Goal: Check status: Check status

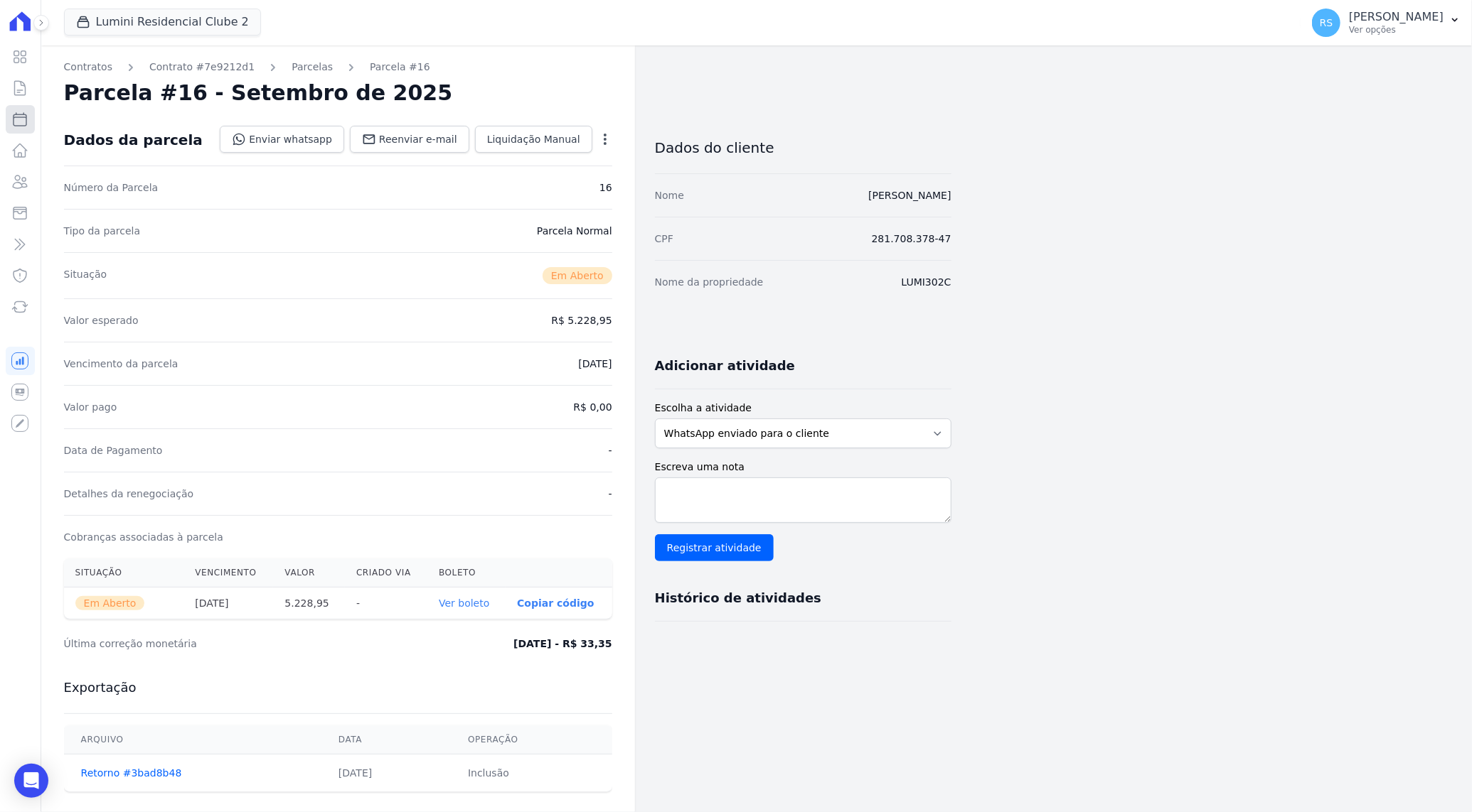
click at [18, 118] on icon at bounding box center [20, 119] width 17 height 17
select select
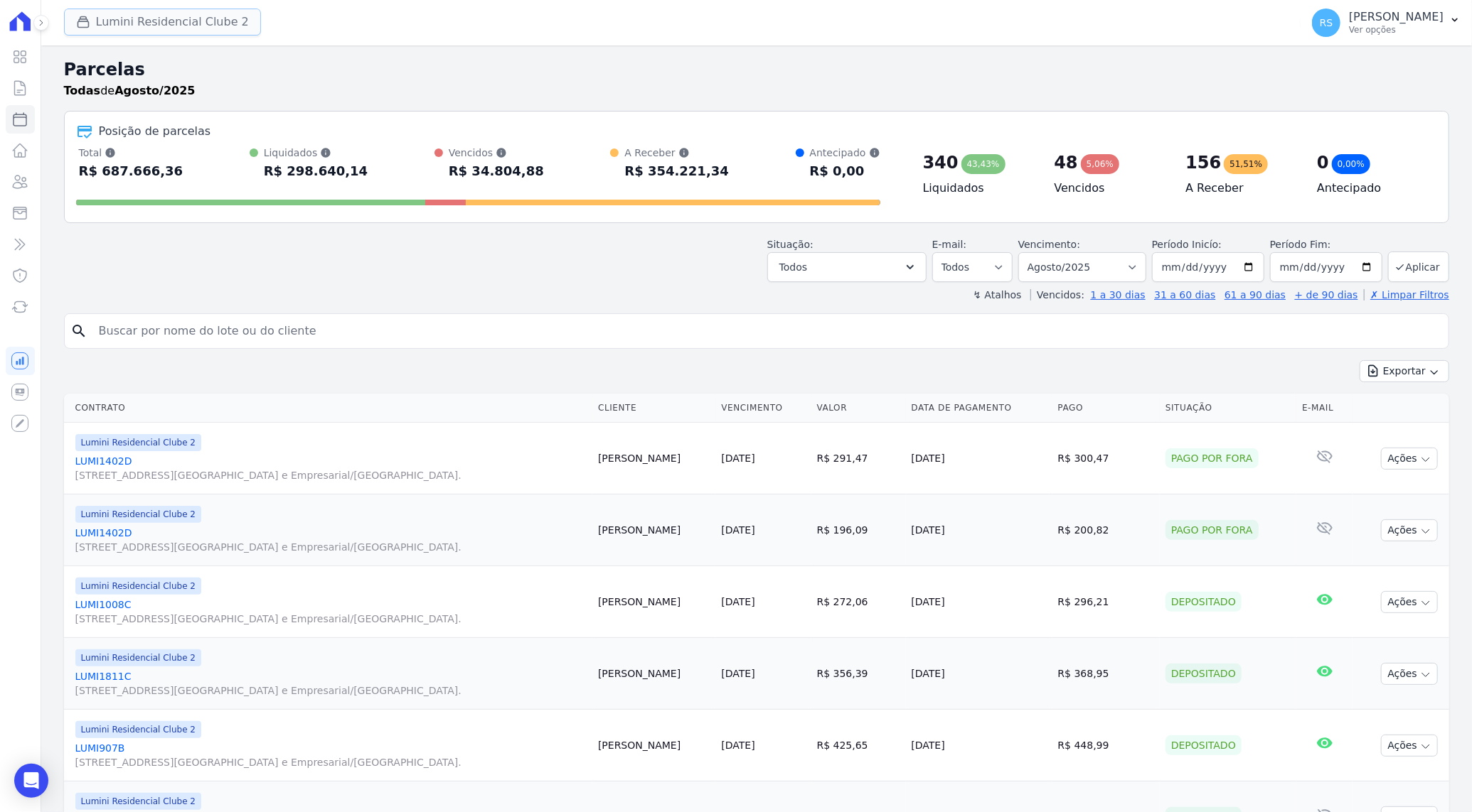
click at [140, 20] on button "Lumini Residencial Clube 2" at bounding box center [162, 22] width 197 height 27
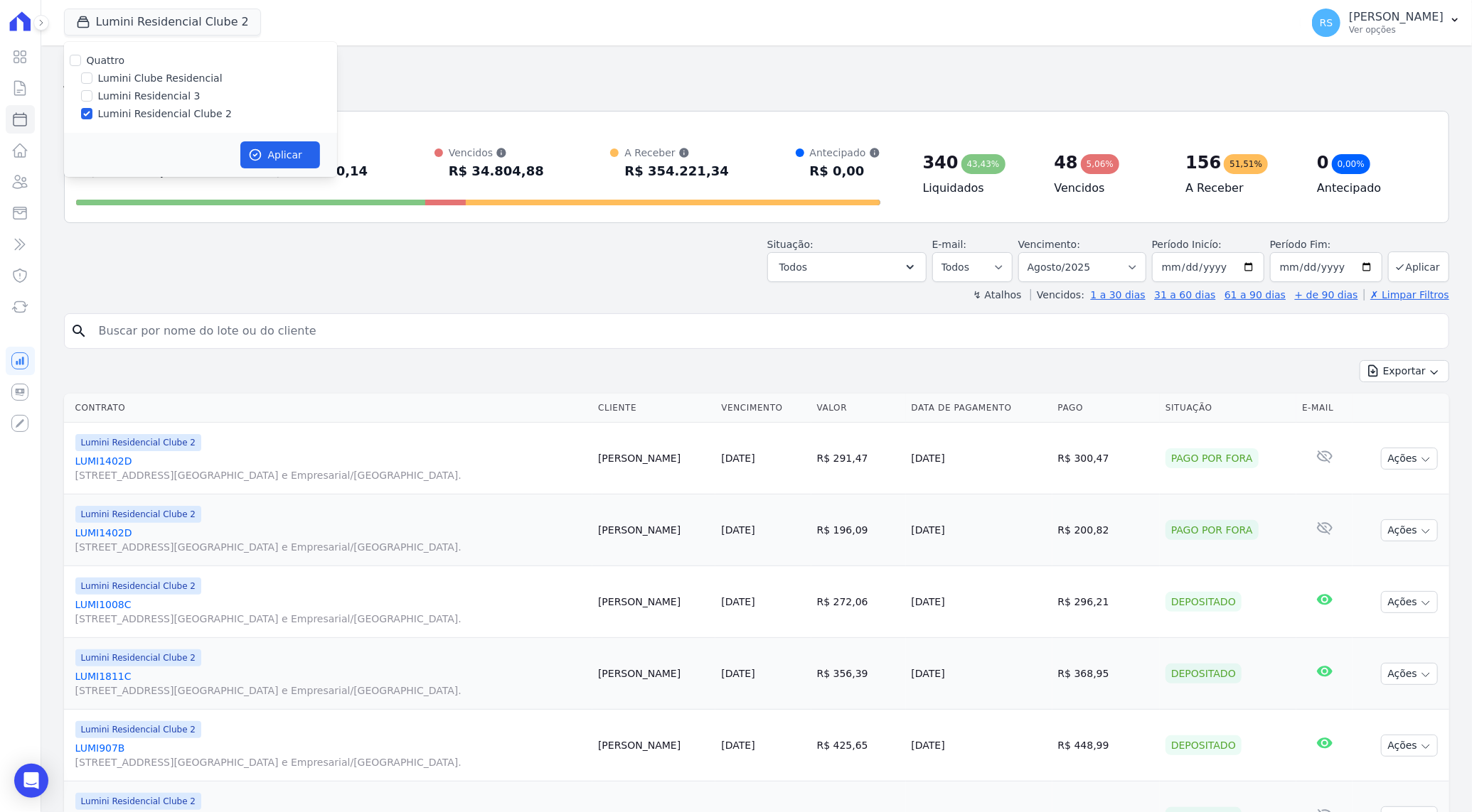
click at [168, 91] on label "Lumini Residencial 3" at bounding box center [149, 95] width 102 height 15
click at [92, 91] on input "Lumini Residencial 3" at bounding box center [86, 96] width 12 height 12
checkbox input "true"
click at [162, 110] on label "Lumini Residencial Clube 2" at bounding box center [165, 114] width 134 height 15
click at [92, 110] on input "Lumini Residencial Clube 2" at bounding box center [86, 114] width 12 height 12
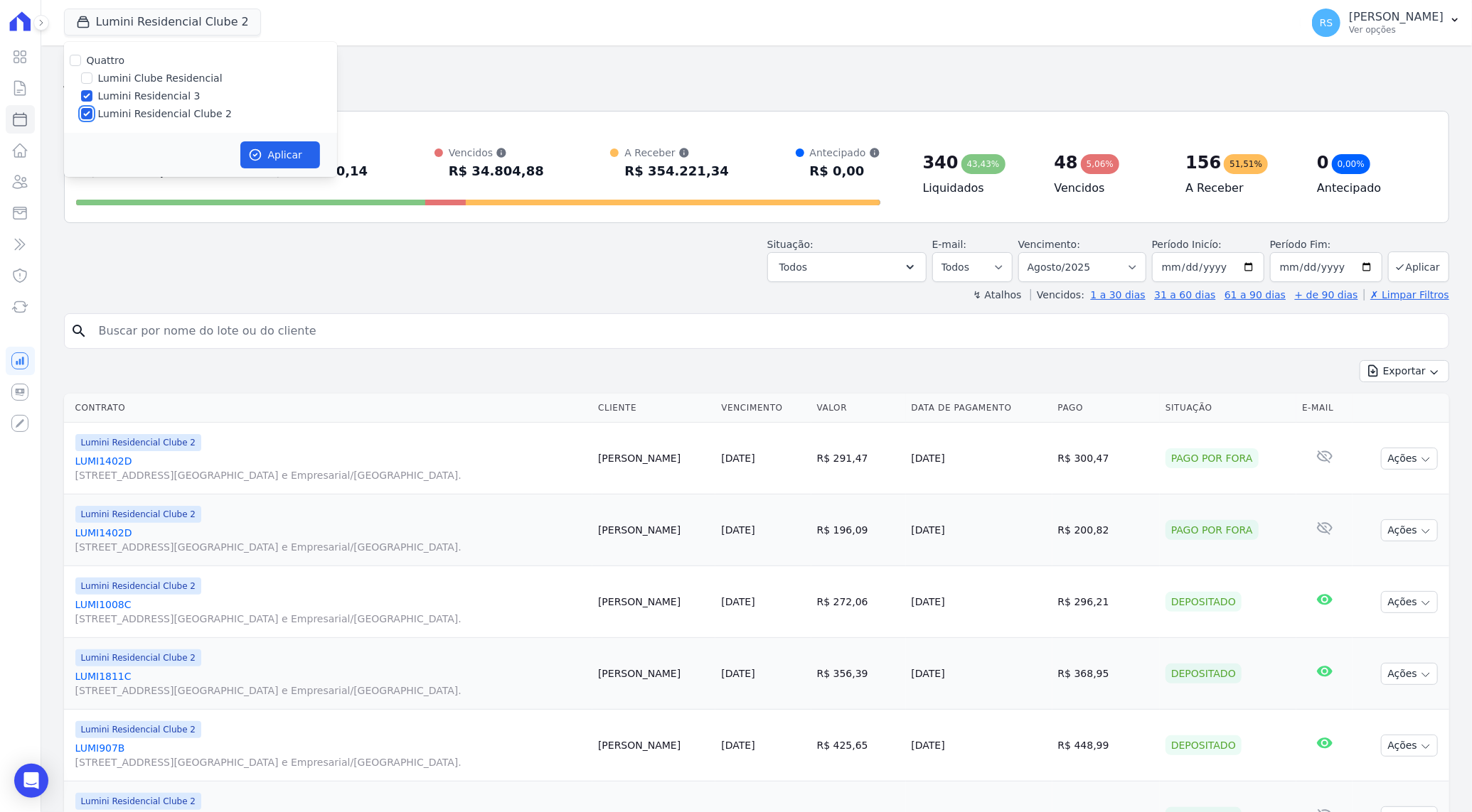
checkbox input "false"
click at [280, 161] on button "Aplicar" at bounding box center [280, 155] width 80 height 27
select select
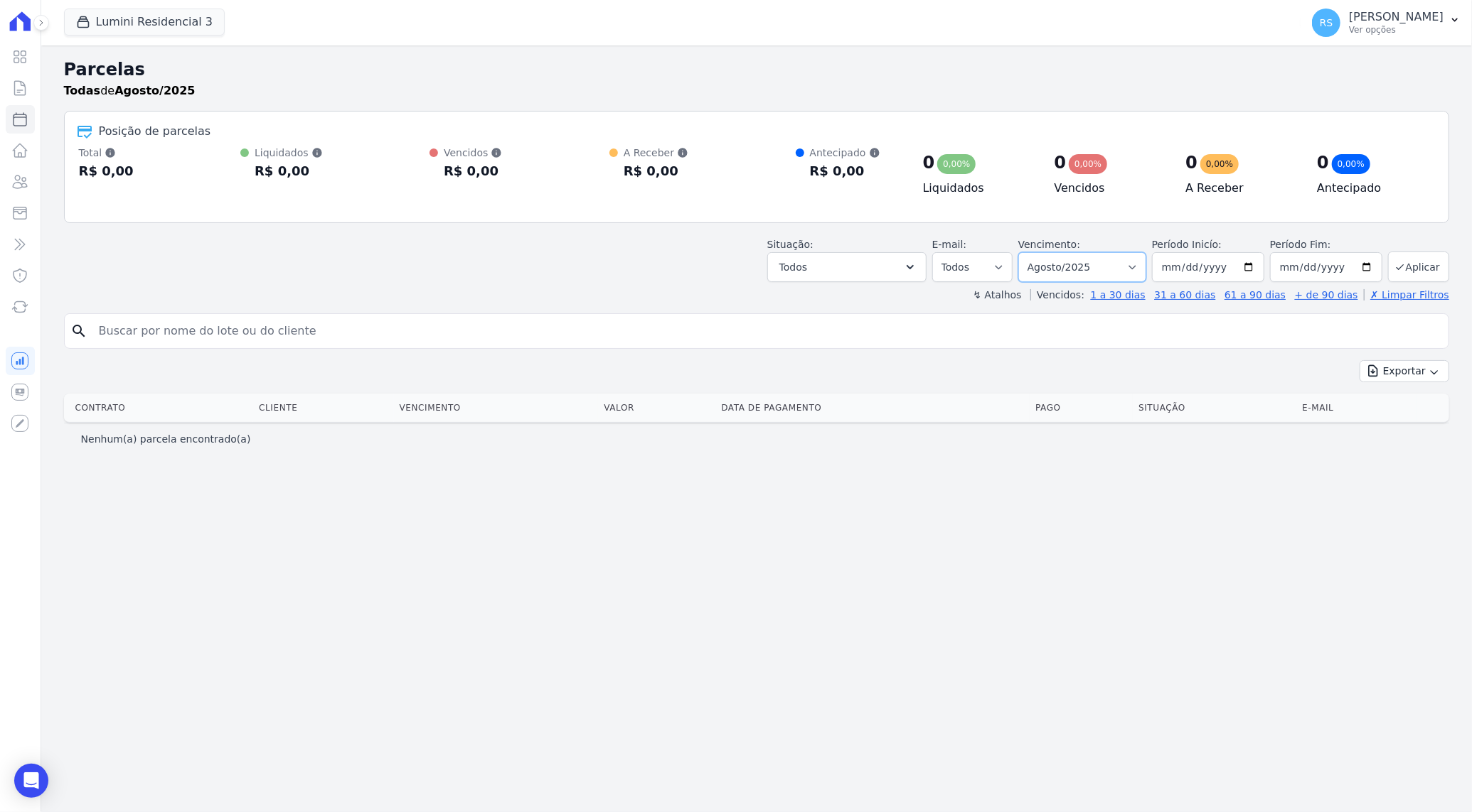
click at [1147, 267] on select "Filtrar por período ──────── Todos os meses Julho/2025 Agosto/2025" at bounding box center [1082, 267] width 128 height 30
click at [1106, 504] on div "Parcelas Todas de Agosto/2025 Posição de parcelas Total Soma das parcelas pagas…" at bounding box center [756, 429] width 1430 height 767
click at [1186, 269] on input "[DATE]" at bounding box center [1209, 267] width 113 height 30
click at [1258, 268] on input "[DATE]" at bounding box center [1209, 267] width 113 height 30
type input "[DATE]"
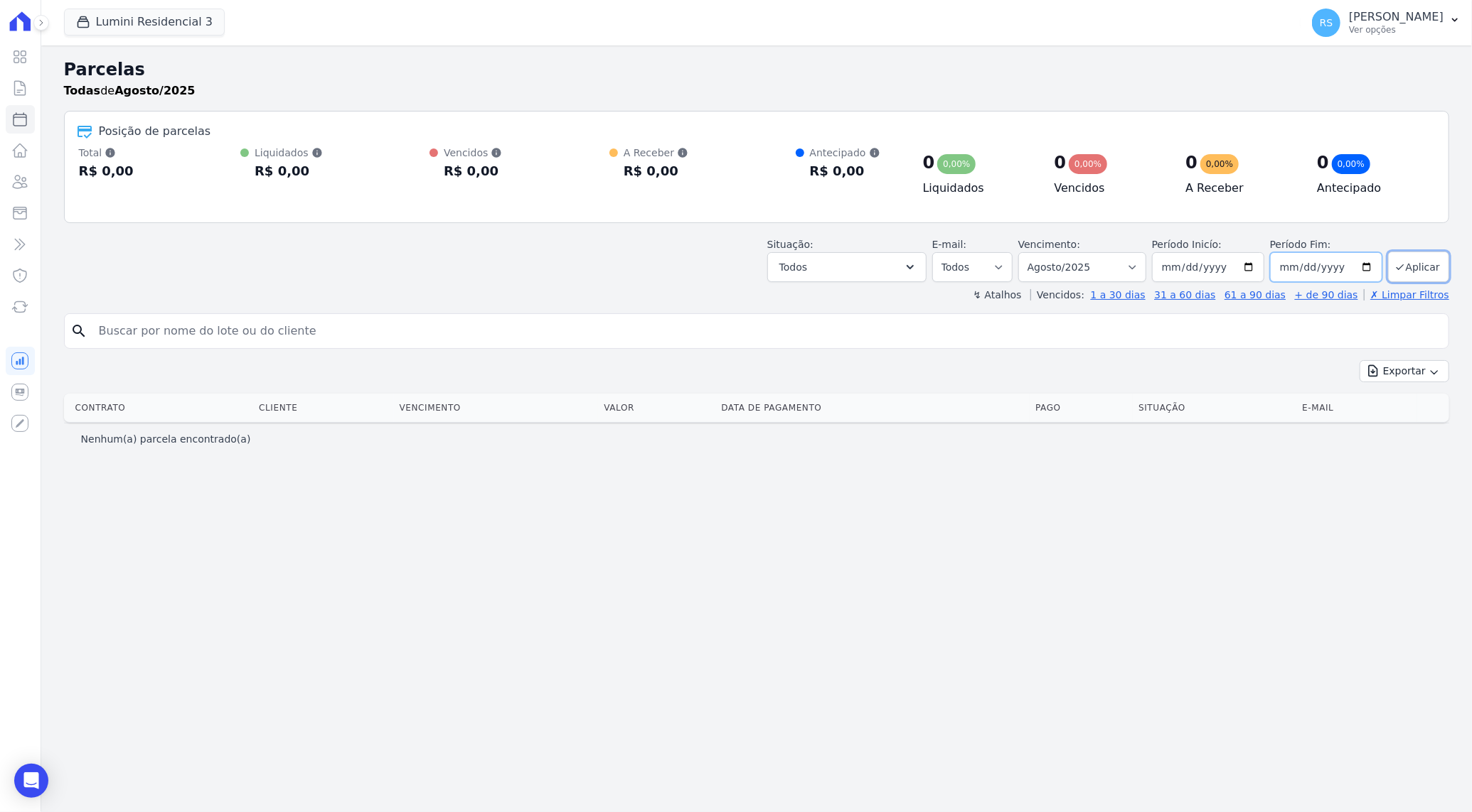
click at [1312, 258] on input "[DATE]" at bounding box center [1326, 267] width 113 height 30
click at [1367, 270] on input "[DATE]" at bounding box center [1326, 267] width 113 height 30
type input "[DATE]"
click at [1441, 269] on button "Aplicar" at bounding box center [1419, 266] width 61 height 30
select select
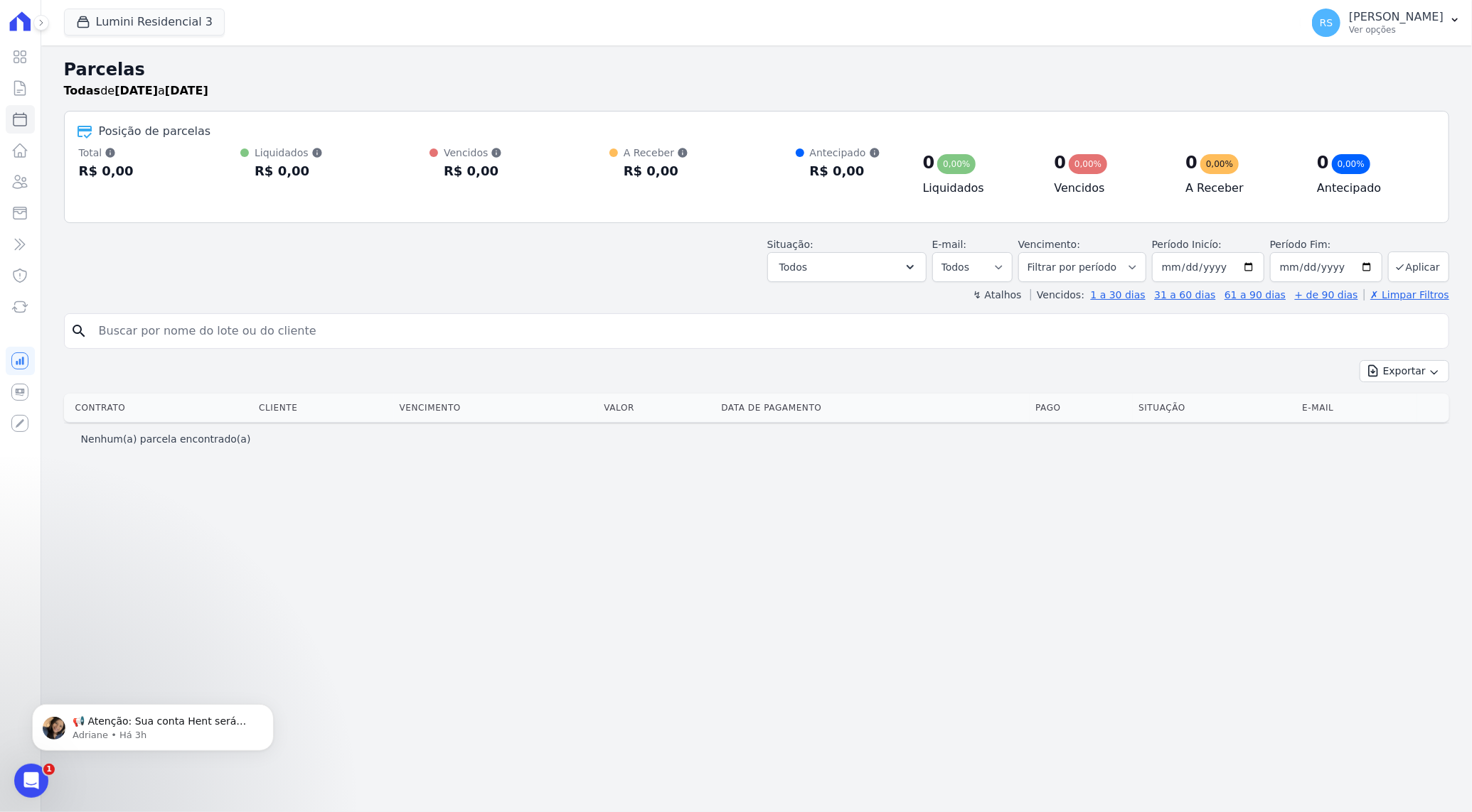
click at [271, 514] on div "Parcelas Todas de 01/09/2025 a 30/09/2025 Posição de parcelas Total Soma das pa…" at bounding box center [756, 429] width 1430 height 767
